Goal: Task Accomplishment & Management: Manage account settings

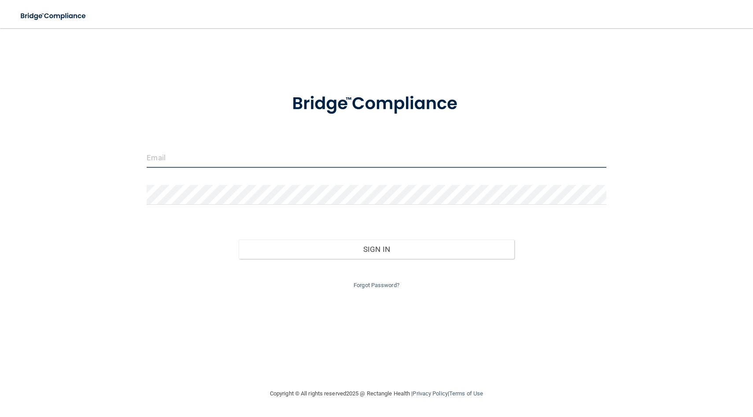
click at [269, 155] on input "email" at bounding box center [376, 158] width 459 height 20
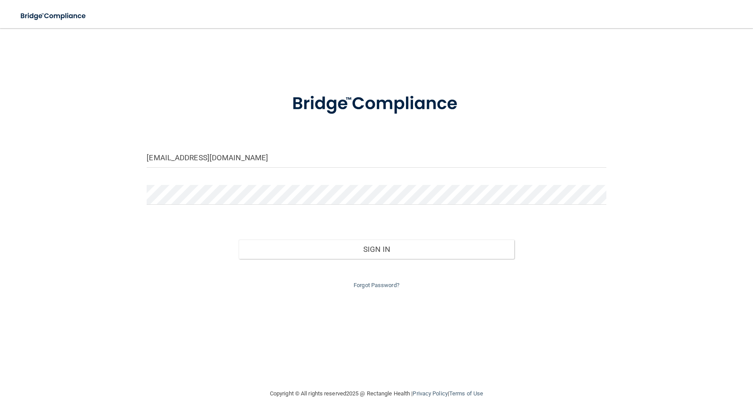
click at [243, 206] on div at bounding box center [376, 198] width 472 height 26
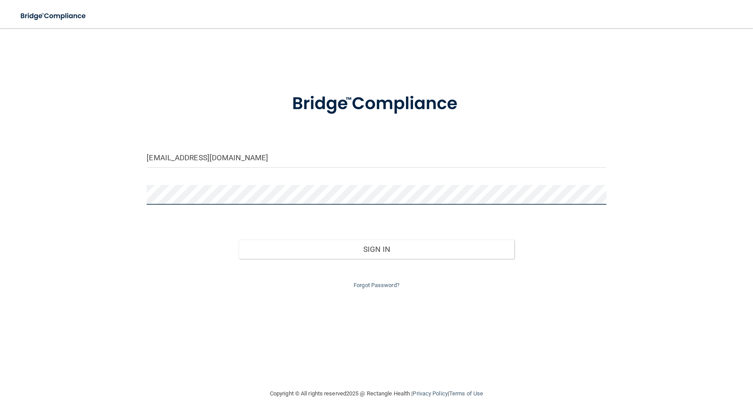
click at [239, 240] on button "Sign In" at bounding box center [377, 249] width 276 height 19
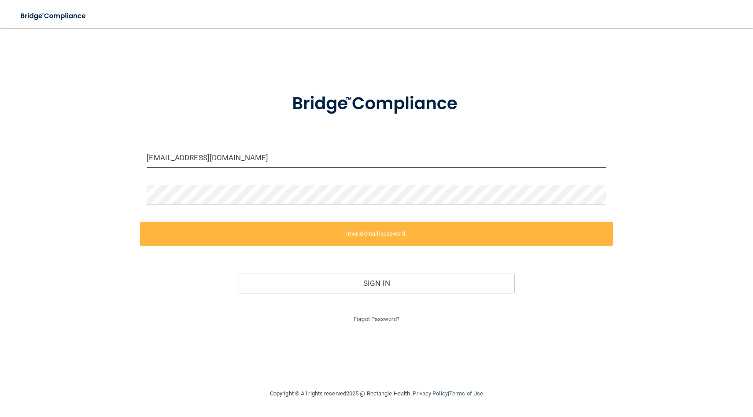
click at [171, 160] on input "[EMAIL_ADDRESS][DOMAIN_NAME]" at bounding box center [376, 158] width 459 height 20
drag, startPoint x: 262, startPoint y: 161, endPoint x: 72, endPoint y: 161, distance: 190.2
click at [72, 161] on div "[EMAIL_ADDRESS][DOMAIN_NAME] Invalid email/password. You don't have permission …" at bounding box center [377, 208] width 718 height 343
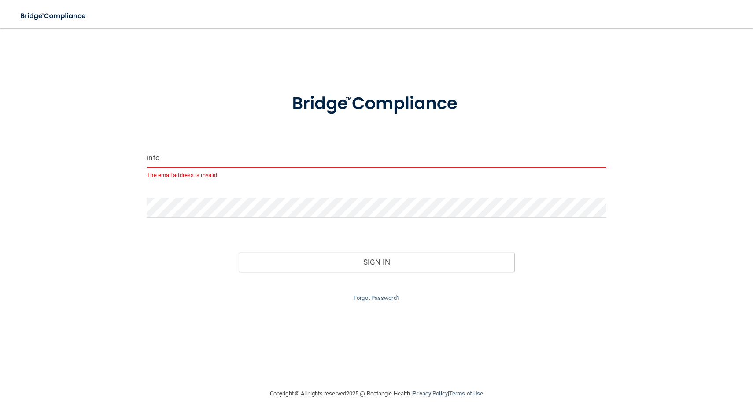
type input "[EMAIL_ADDRESS][DOMAIN_NAME]"
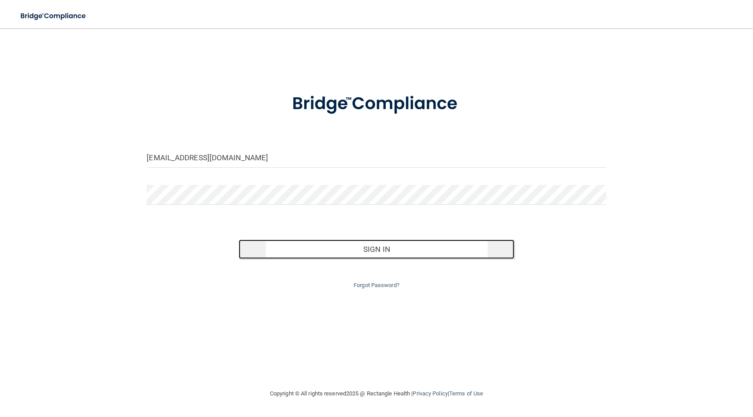
click at [295, 243] on button "Sign In" at bounding box center [377, 249] width 276 height 19
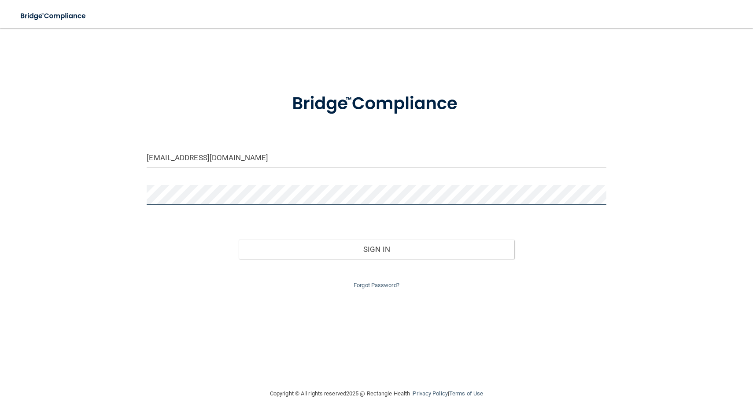
click at [239, 240] on button "Sign In" at bounding box center [377, 249] width 276 height 19
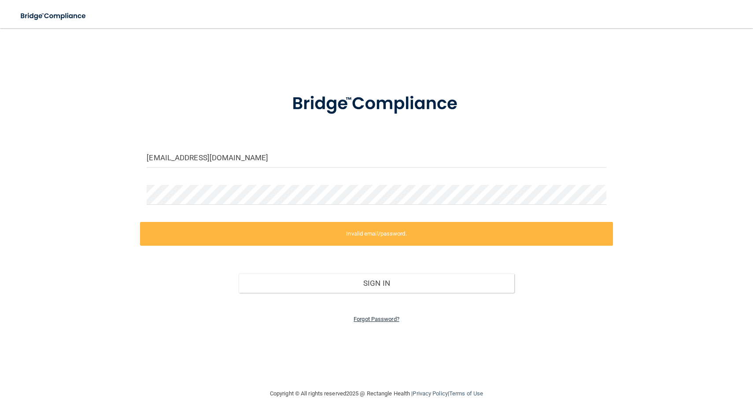
click at [384, 318] on link "Forgot Password?" at bounding box center [377, 319] width 46 height 7
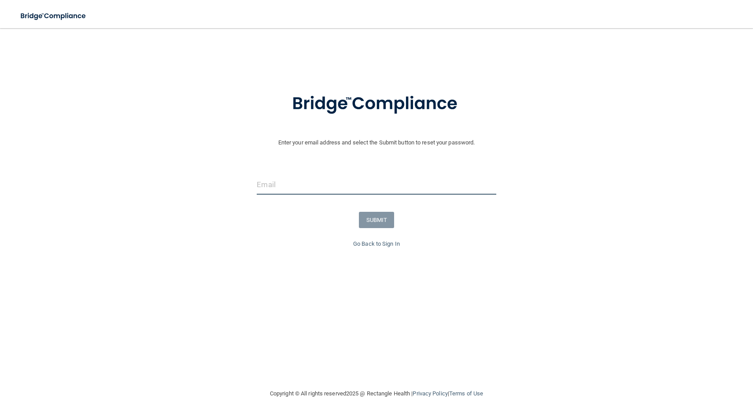
click at [372, 188] on input "email" at bounding box center [376, 185] width 239 height 20
type input "[EMAIL_ADDRESS][DOMAIN_NAME]"
click at [380, 219] on button "SUBMIT" at bounding box center [377, 220] width 36 height 16
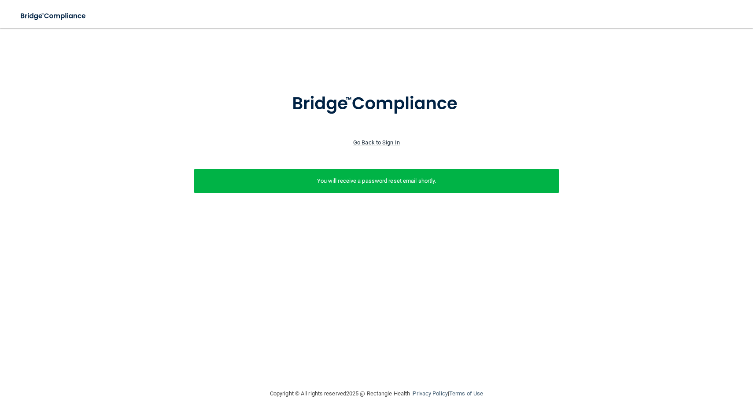
click at [372, 140] on link "Go Back to Sign In" at bounding box center [376, 142] width 47 height 7
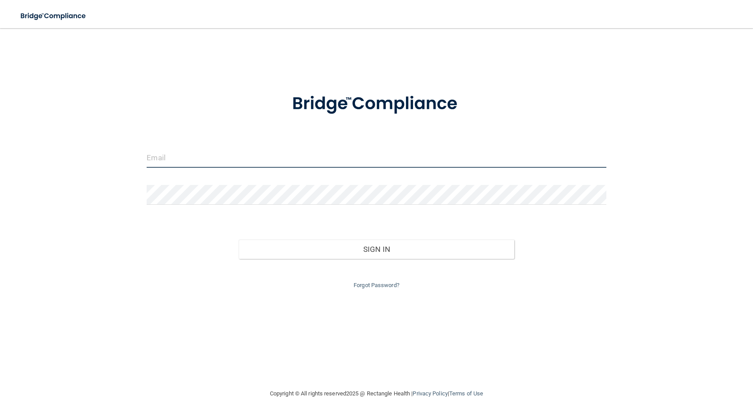
click at [341, 154] on input "email" at bounding box center [376, 158] width 459 height 20
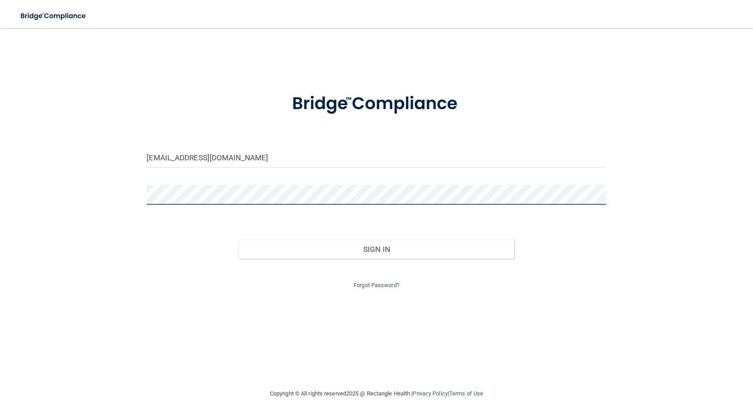
click at [239, 240] on button "Sign In" at bounding box center [377, 249] width 276 height 19
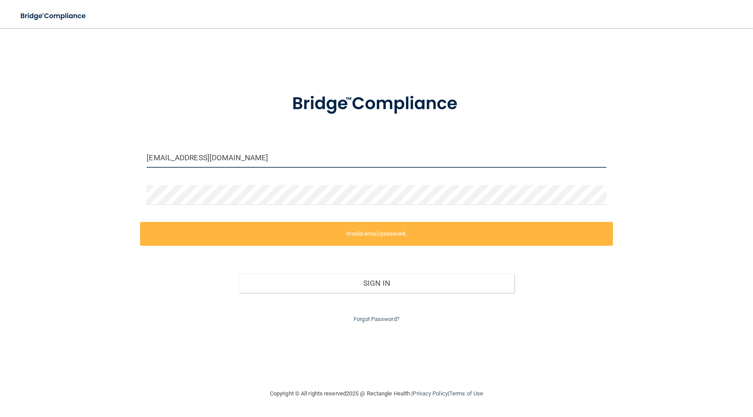
click at [279, 159] on input "[EMAIL_ADDRESS][DOMAIN_NAME]" at bounding box center [376, 158] width 459 height 20
click at [321, 161] on input "[EMAIL_ADDRESS][DOMAIN_NAME]" at bounding box center [376, 158] width 459 height 20
drag, startPoint x: 321, startPoint y: 161, endPoint x: 80, endPoint y: 161, distance: 241.3
click at [80, 161] on div "[EMAIL_ADDRESS][DOMAIN_NAME] Invalid email/password. You don't have permission …" at bounding box center [377, 208] width 718 height 343
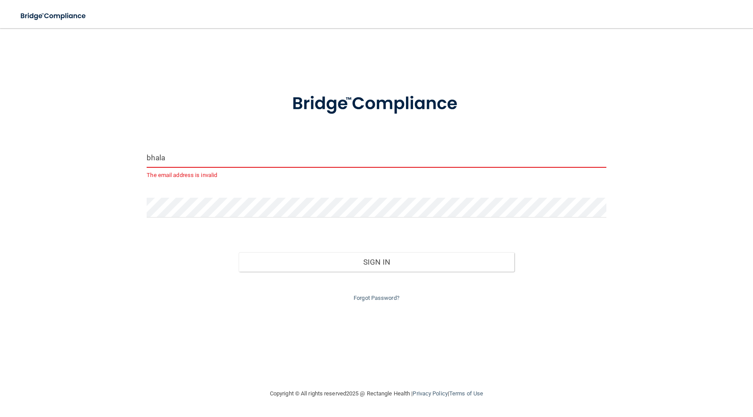
type input "[EMAIL_ADDRESS][DOMAIN_NAME]"
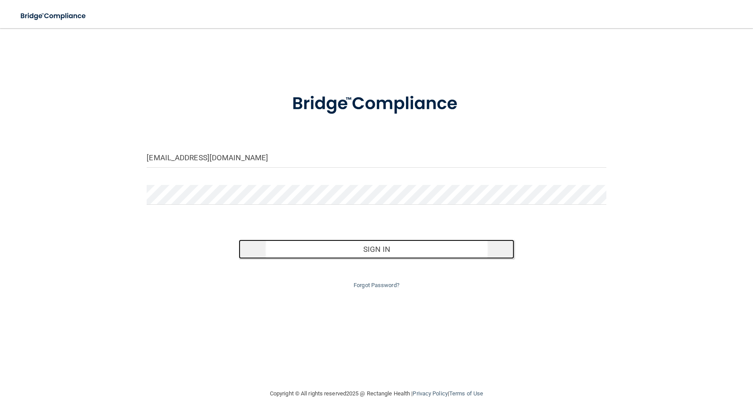
click at [397, 249] on button "Sign In" at bounding box center [377, 249] width 276 height 19
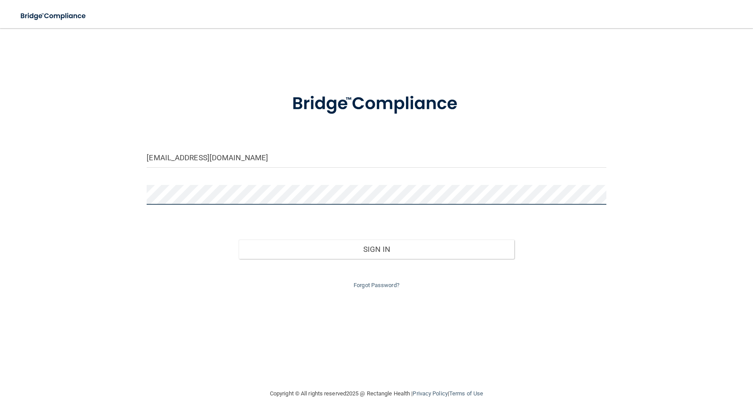
click at [239, 240] on button "Sign In" at bounding box center [377, 249] width 276 height 19
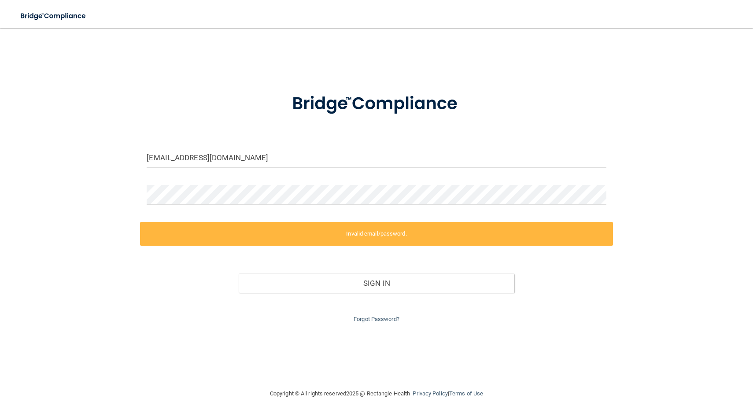
click at [648, 81] on div "[EMAIL_ADDRESS][DOMAIN_NAME] Invalid email/password. You don't have permission …" at bounding box center [377, 208] width 718 height 343
